Goal: Task Accomplishment & Management: Manage account settings

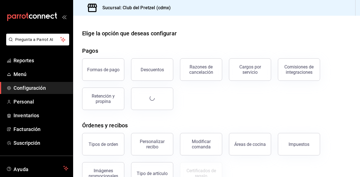
click at [95, 68] on div "Formas de pago" at bounding box center [103, 69] width 32 height 5
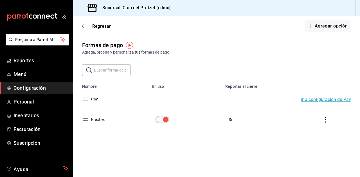
click at [318, 98] on button "Ir a configuración de Pay" at bounding box center [325, 100] width 50 height 4
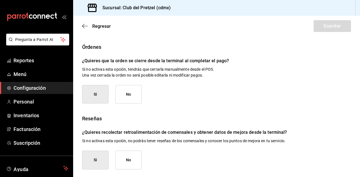
scroll to position [109, 0]
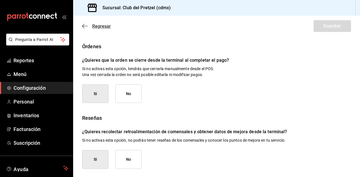
click at [86, 28] on icon "button" at bounding box center [85, 26] width 6 height 5
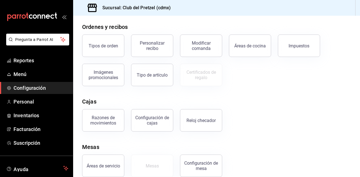
scroll to position [107, 0]
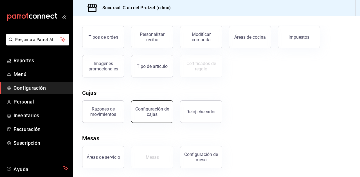
click at [146, 106] on button "Configuración de cajas" at bounding box center [152, 112] width 42 height 22
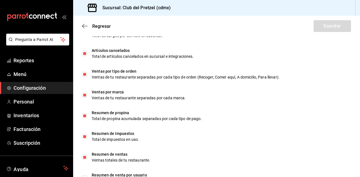
scroll to position [377, 0]
